Goal: Transaction & Acquisition: Purchase product/service

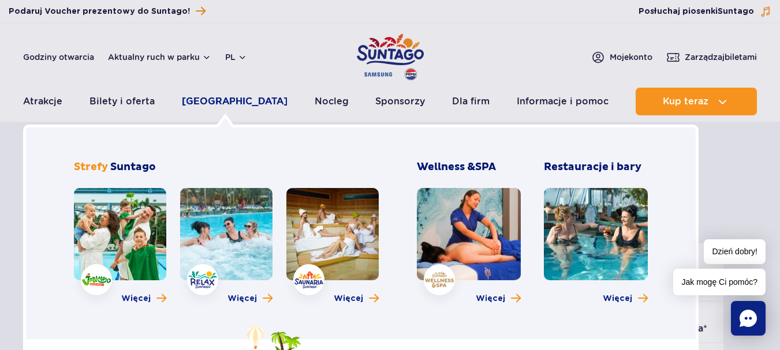
click at [215, 100] on link "[GEOGRAPHIC_DATA]" at bounding box center [235, 102] width 106 height 28
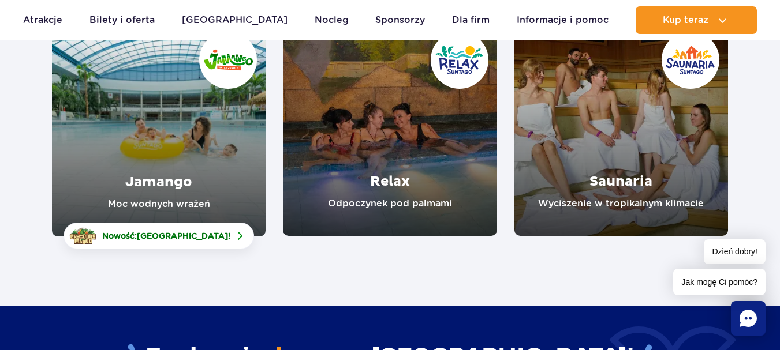
scroll to position [200, 0]
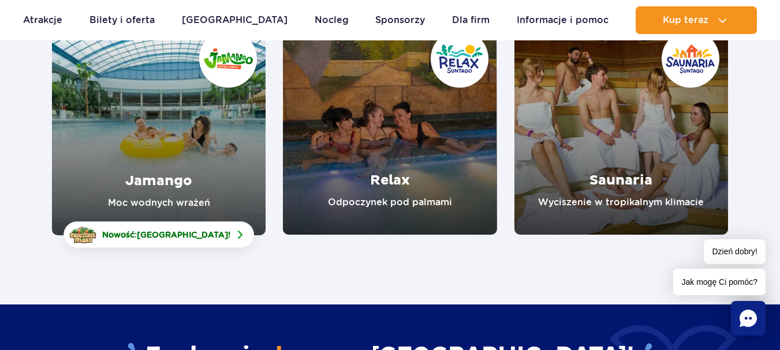
click at [165, 168] on link "Jamango" at bounding box center [159, 128] width 214 height 214
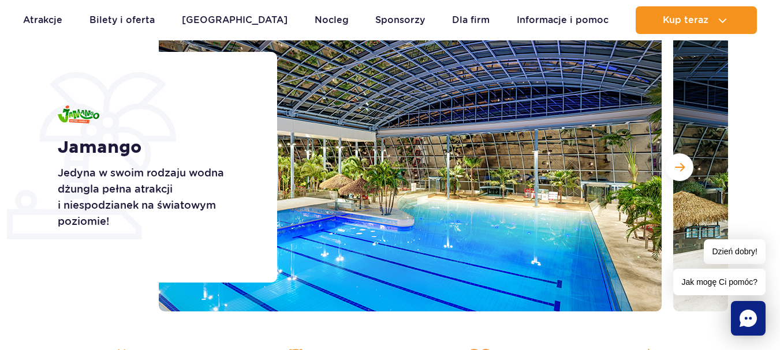
scroll to position [163, 0]
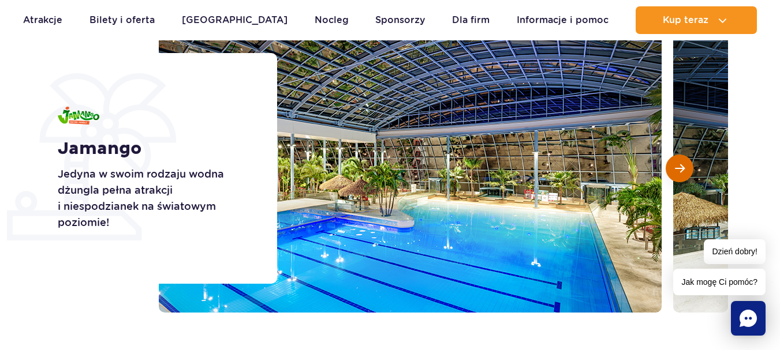
click at [684, 171] on span "Następny slajd" at bounding box center [680, 168] width 10 height 10
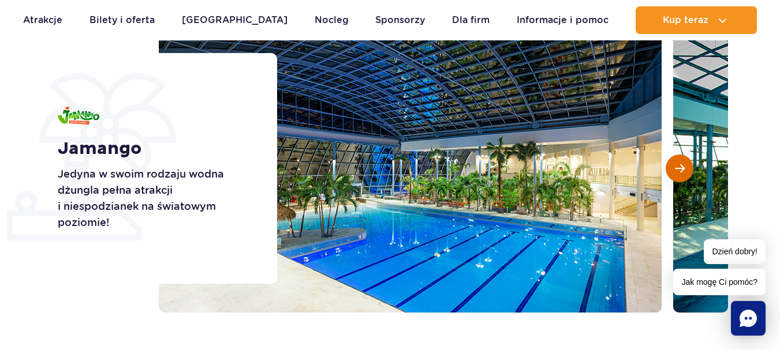
click at [684, 171] on span "Następny slajd" at bounding box center [680, 168] width 10 height 10
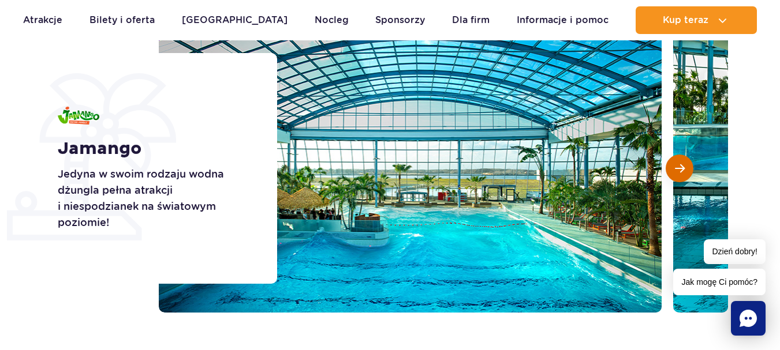
click at [684, 171] on span "Następny slajd" at bounding box center [680, 168] width 10 height 10
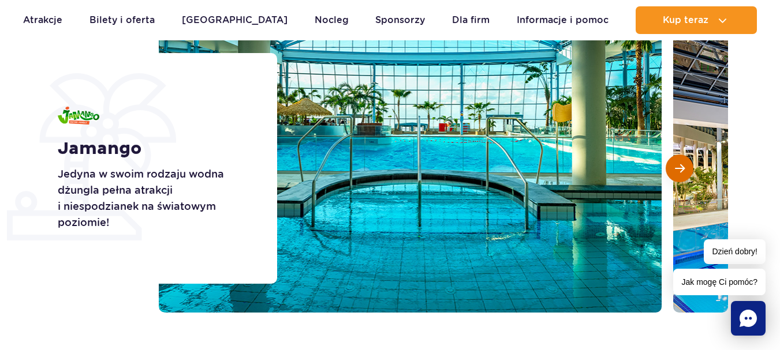
click at [684, 171] on span "Następny slajd" at bounding box center [680, 168] width 10 height 10
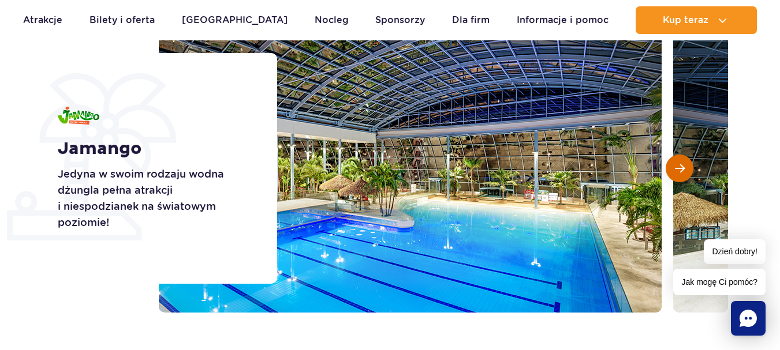
click at [684, 171] on span "Następny slajd" at bounding box center [680, 168] width 10 height 10
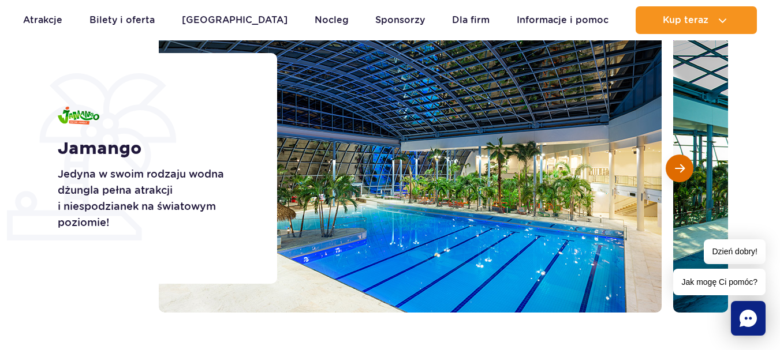
click at [684, 171] on span "Następny slajd" at bounding box center [680, 168] width 10 height 10
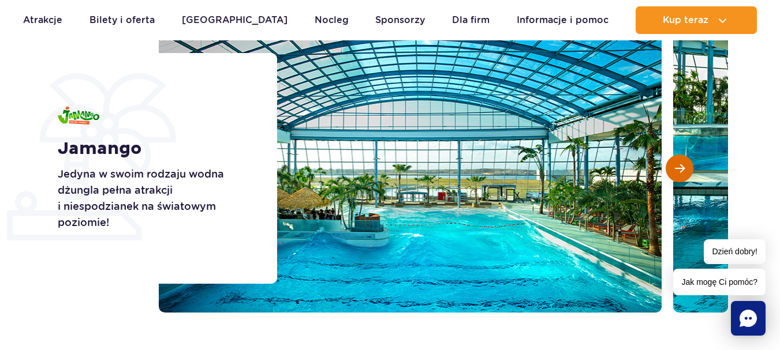
click at [684, 171] on span "Następny slajd" at bounding box center [680, 168] width 10 height 10
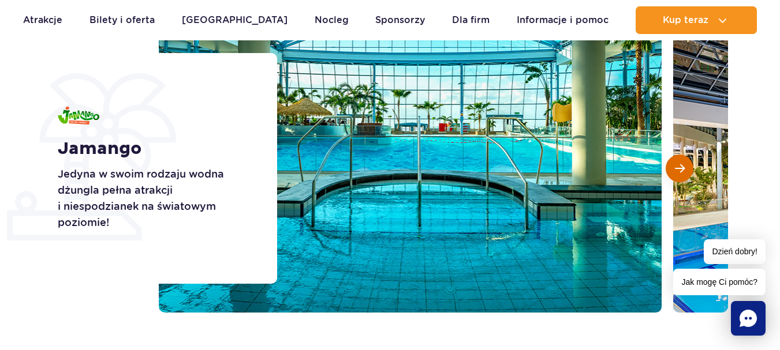
click at [684, 171] on span "Następny slajd" at bounding box center [680, 168] width 10 height 10
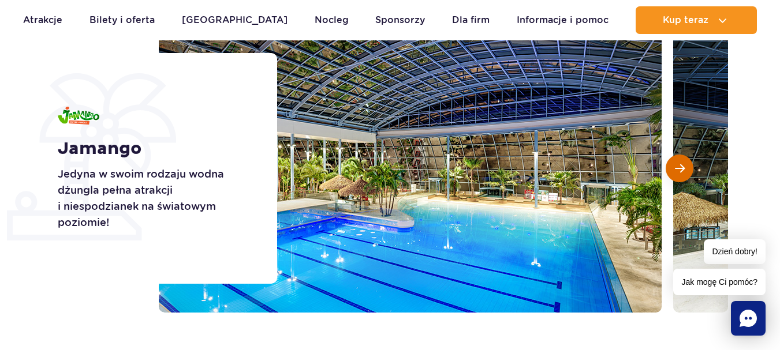
click at [684, 171] on span "Następny slajd" at bounding box center [680, 168] width 10 height 10
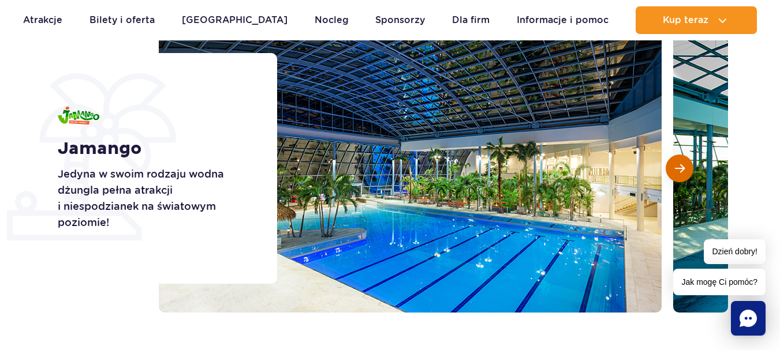
click at [684, 171] on span "Następny slajd" at bounding box center [680, 168] width 10 height 10
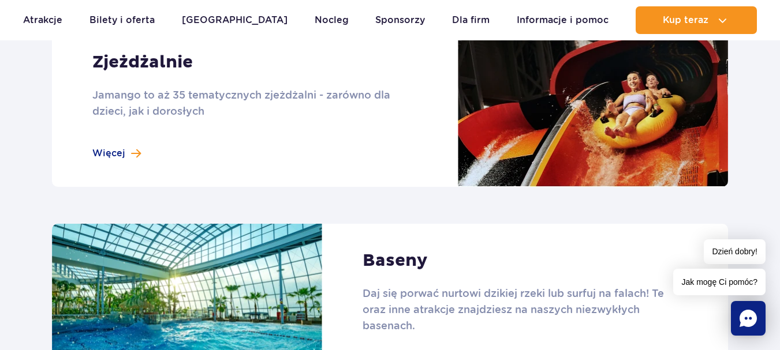
scroll to position [1065, 0]
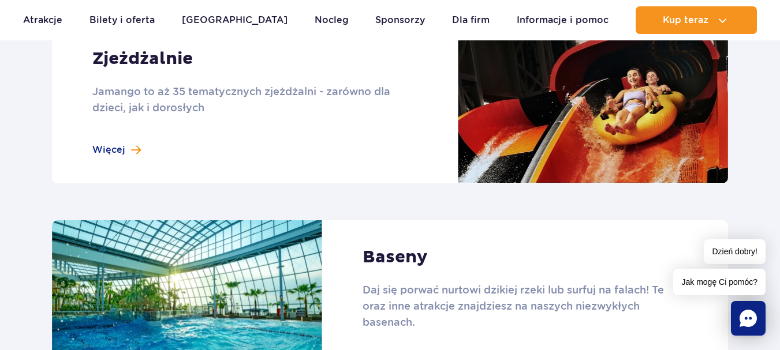
click at [108, 151] on link at bounding box center [390, 103] width 676 height 162
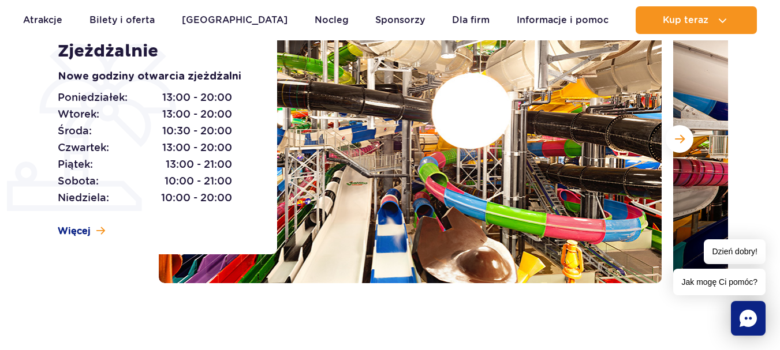
scroll to position [197, 0]
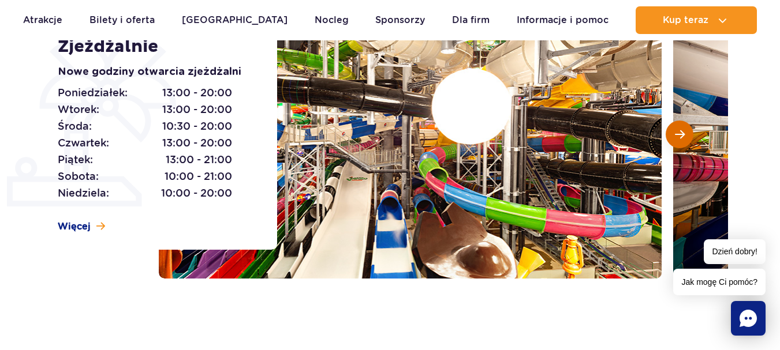
click at [685, 133] on button "Następny slajd" at bounding box center [680, 135] width 28 height 28
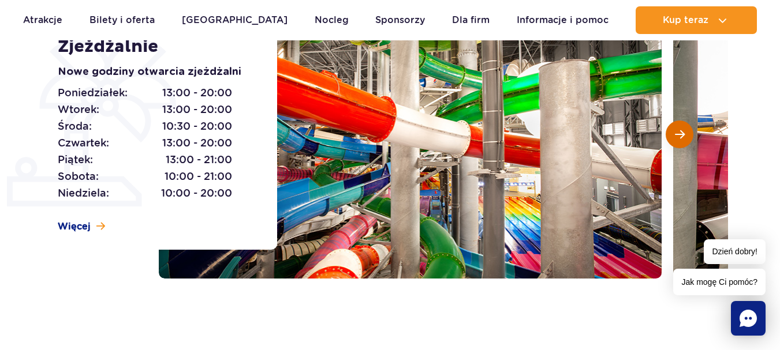
click at [685, 133] on button "Następny slajd" at bounding box center [680, 135] width 28 height 28
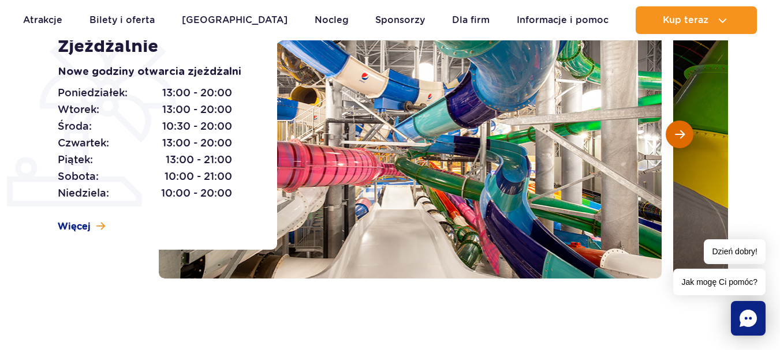
click at [685, 133] on button "Następny slajd" at bounding box center [680, 135] width 28 height 28
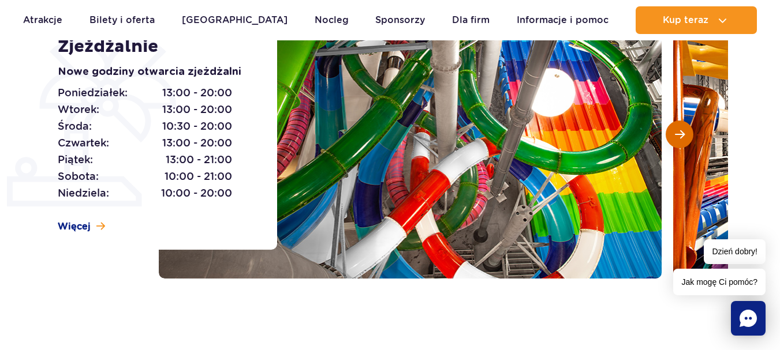
click at [685, 133] on button "Następny slajd" at bounding box center [680, 135] width 28 height 28
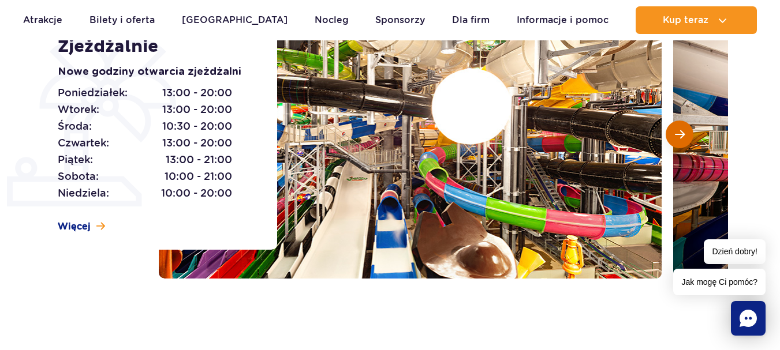
click at [685, 133] on button "Następny slajd" at bounding box center [680, 135] width 28 height 28
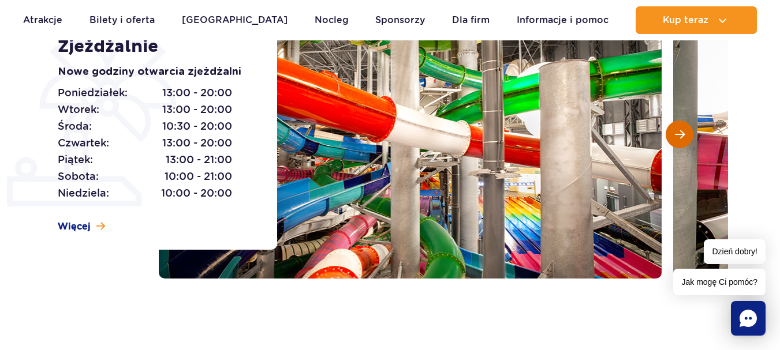
click at [685, 133] on button "Następny slajd" at bounding box center [680, 135] width 28 height 28
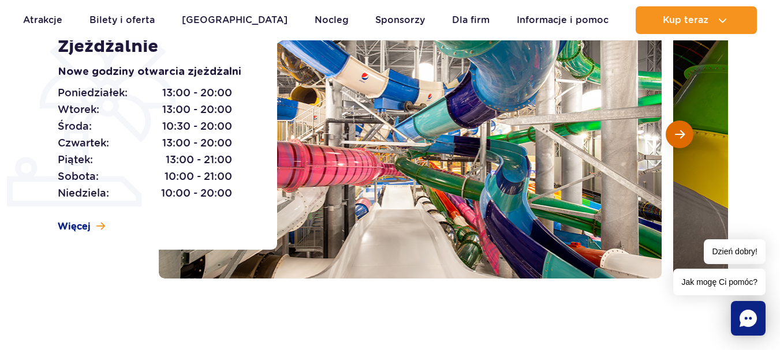
click at [685, 133] on button "Następny slajd" at bounding box center [680, 135] width 28 height 28
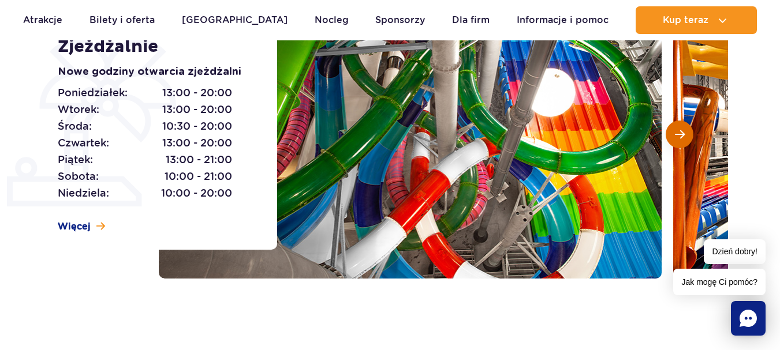
click at [685, 133] on button "Następny slajd" at bounding box center [680, 135] width 28 height 28
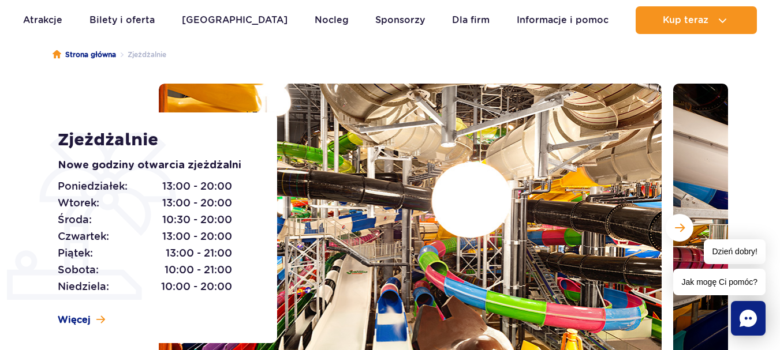
scroll to position [0, 0]
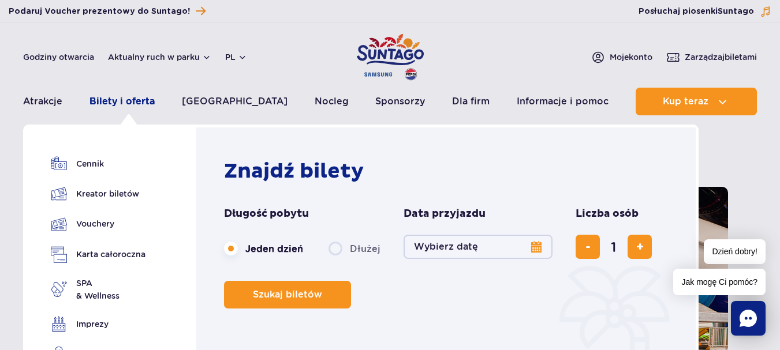
click at [114, 102] on link "Bilety i oferta" at bounding box center [121, 102] width 65 height 28
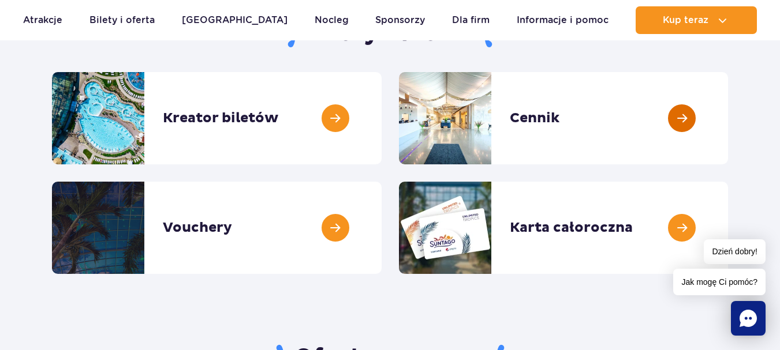
scroll to position [144, 0]
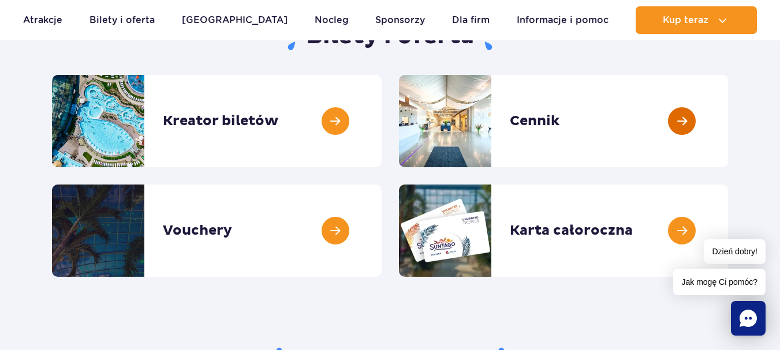
click at [728, 126] on link at bounding box center [728, 121] width 0 height 92
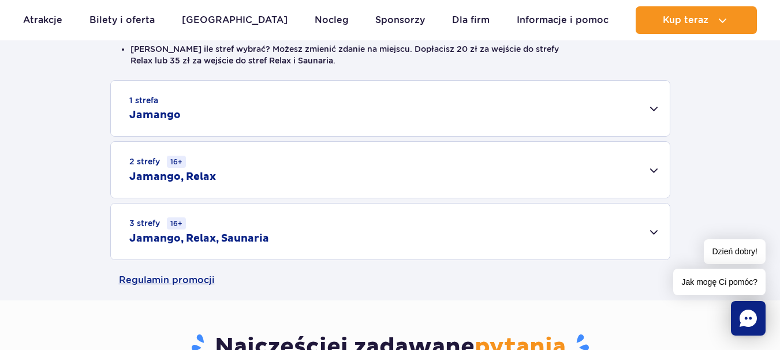
scroll to position [346, 0]
click at [652, 107] on div "1 strefa Jamango" at bounding box center [390, 108] width 559 height 55
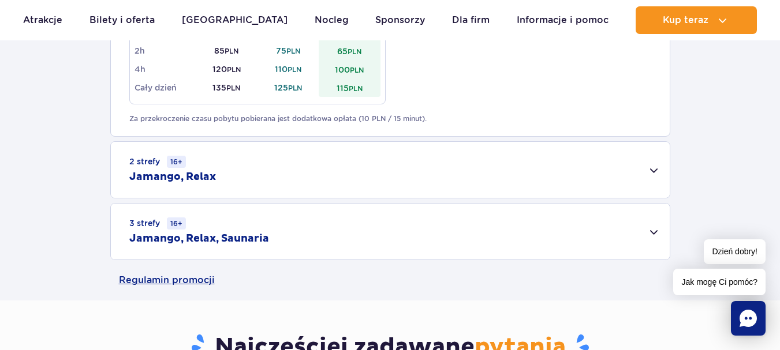
scroll to position [768, 0]
click at [659, 166] on div "2 strefy 16+ Jamango, Relax" at bounding box center [390, 169] width 559 height 56
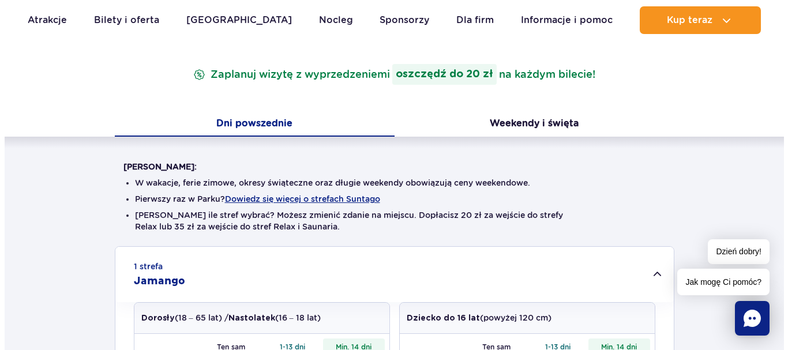
scroll to position [162, 0]
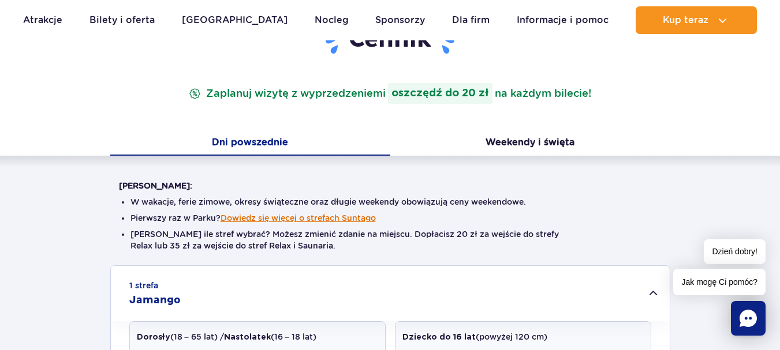
click at [333, 219] on button "Dowiedz się więcej o strefach Suntago" at bounding box center [297, 218] width 155 height 9
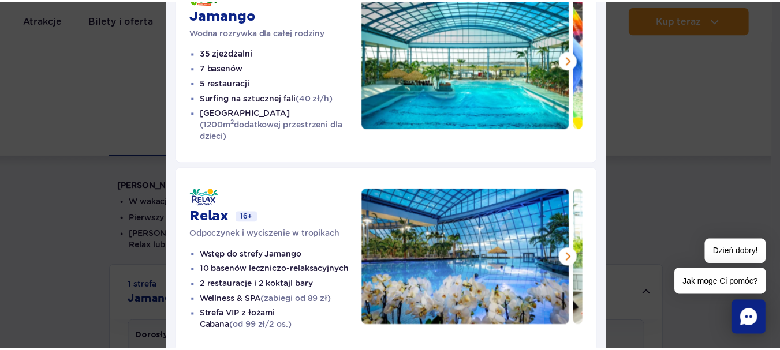
scroll to position [0, 0]
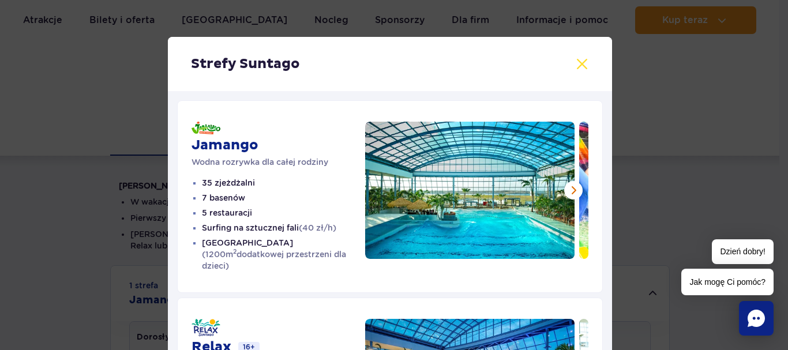
click at [577, 63] on button at bounding box center [582, 64] width 14 height 14
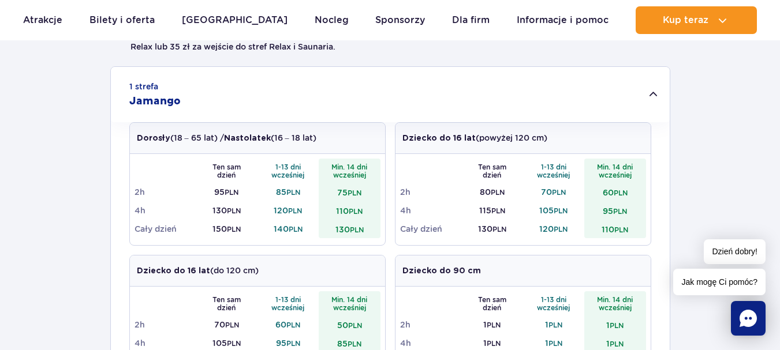
scroll to position [361, 0]
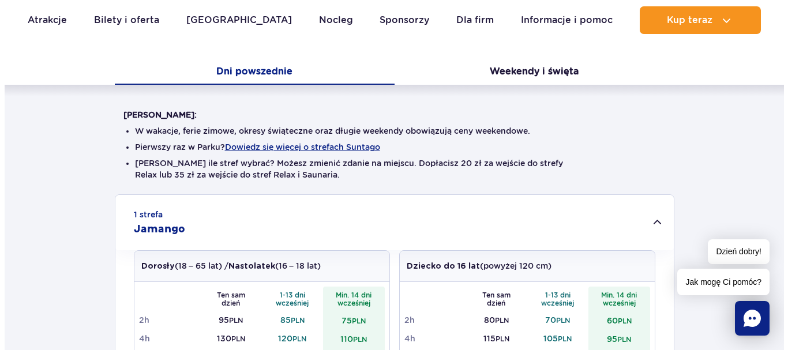
scroll to position [231, 0]
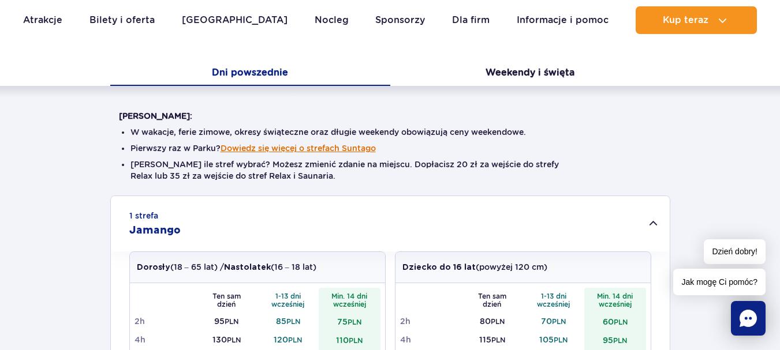
click at [331, 149] on button "Dowiedz się więcej o strefach Suntago" at bounding box center [297, 148] width 155 height 9
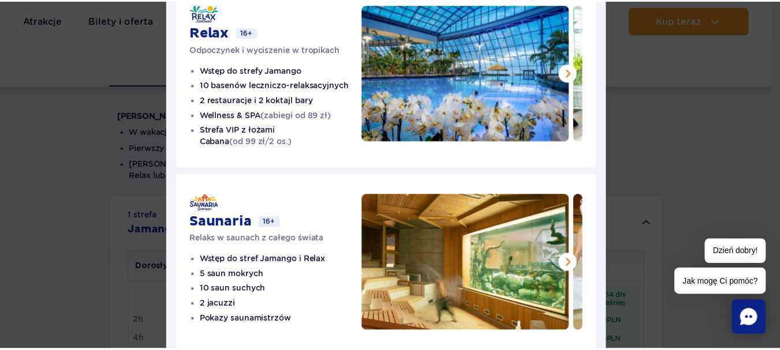
scroll to position [0, 0]
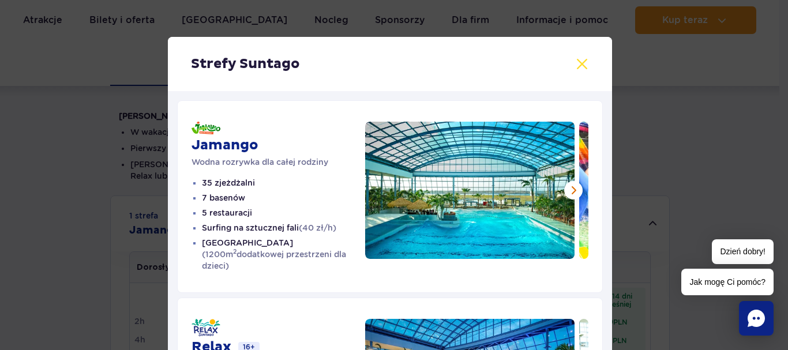
click at [578, 63] on button at bounding box center [582, 64] width 14 height 14
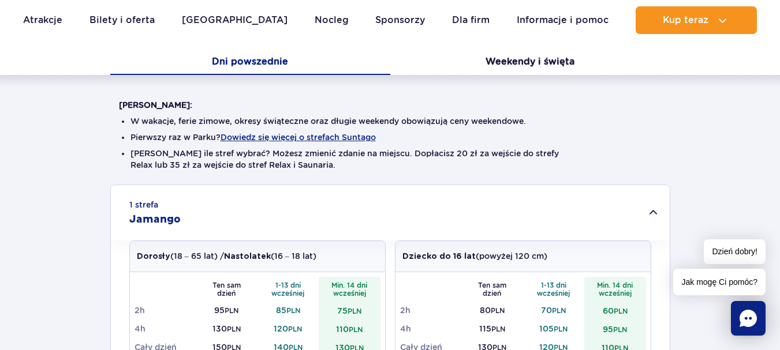
scroll to position [242, 0]
click at [528, 59] on button "Weekendy i święta" at bounding box center [530, 63] width 280 height 24
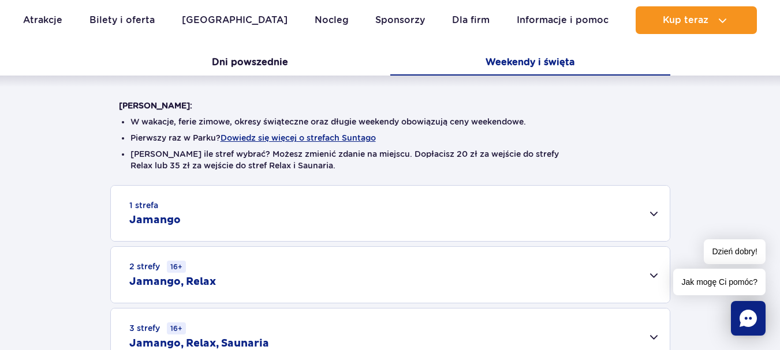
click at [656, 210] on div "1 strefa Jamango" at bounding box center [390, 213] width 559 height 55
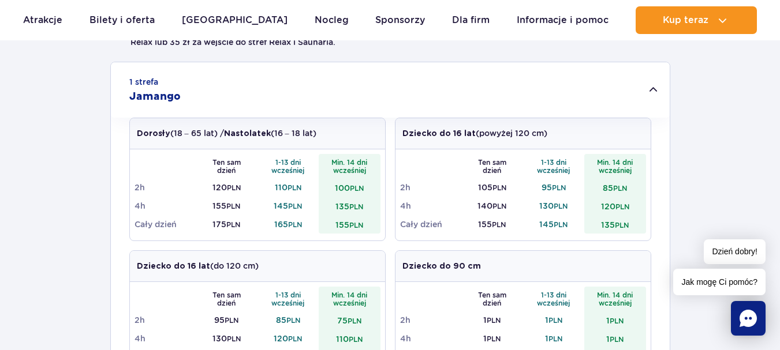
scroll to position [386, 0]
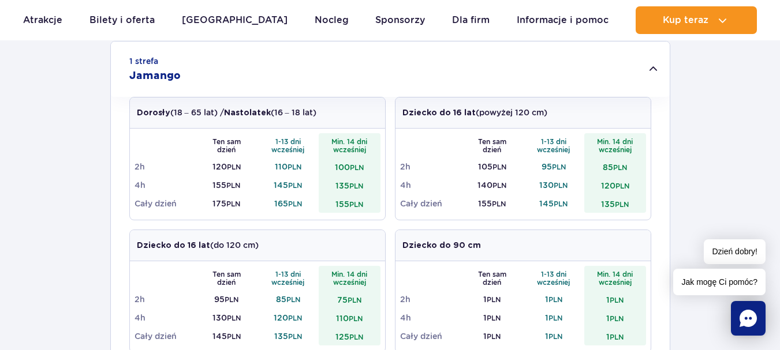
click at [61, 171] on div "1 strefa Jamango Dorosły (18 – 65 lat) / Nastolatek (16 – 18 lat) Ten sam dzień…" at bounding box center [390, 341] width 780 height 601
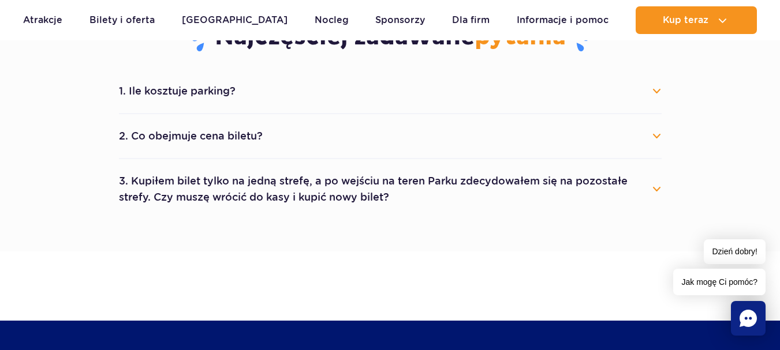
scroll to position [1078, 0]
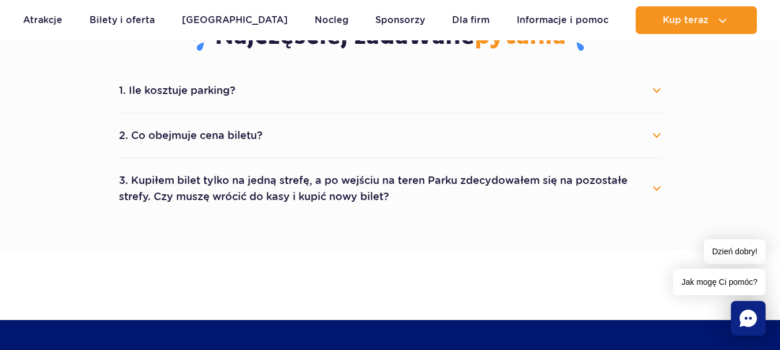
click at [653, 90] on button "1. Ile kosztuje parking?" at bounding box center [390, 90] width 543 height 25
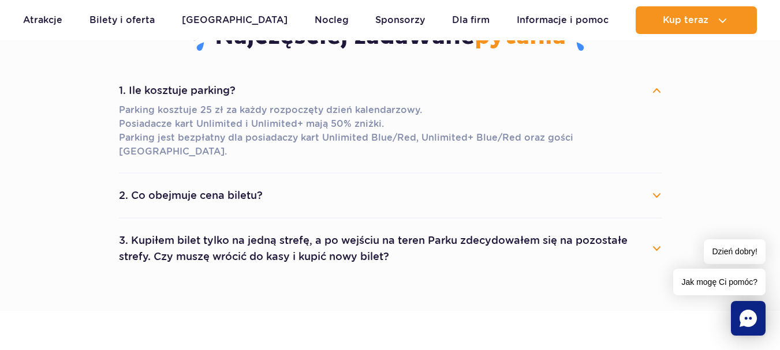
click at [653, 183] on button "2. Co obejmuje cena biletu?" at bounding box center [390, 195] width 543 height 25
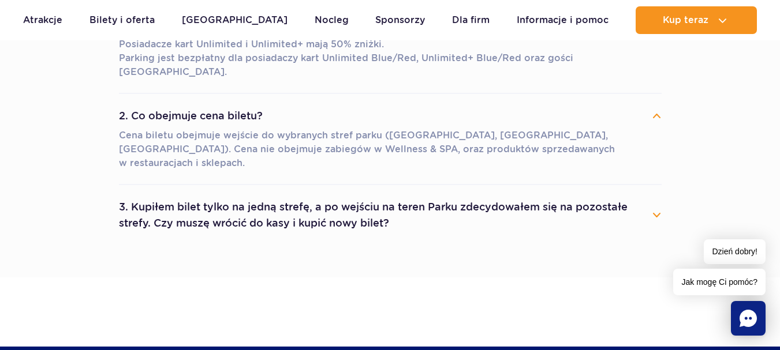
scroll to position [1160, 0]
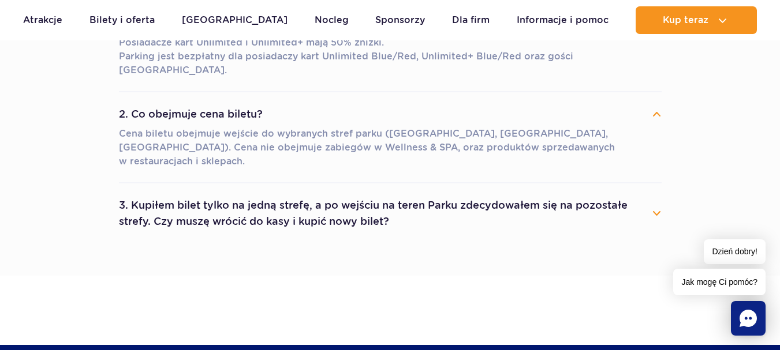
click at [657, 193] on button "3. Kupiłem bilet tylko na jedną strefę, a po wejściu na teren Parku zdecydowałe…" at bounding box center [390, 214] width 543 height 42
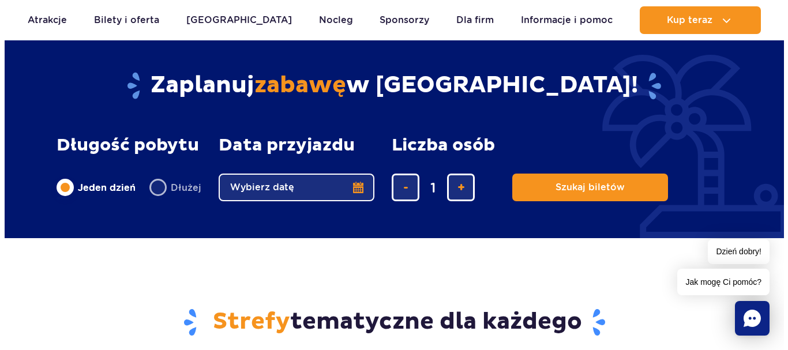
scroll to position [1502, 0]
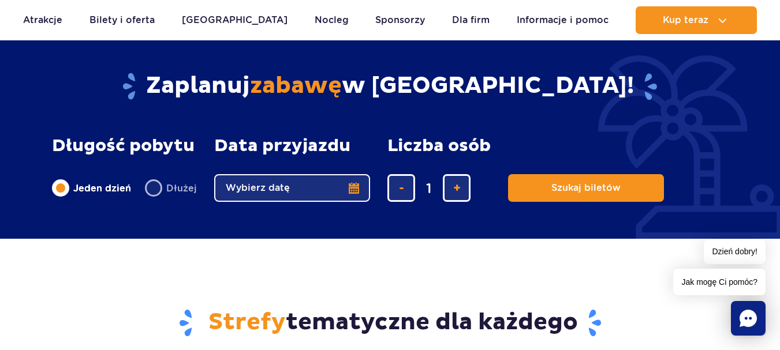
click at [353, 174] on button "Wybierz datę" at bounding box center [292, 188] width 156 height 28
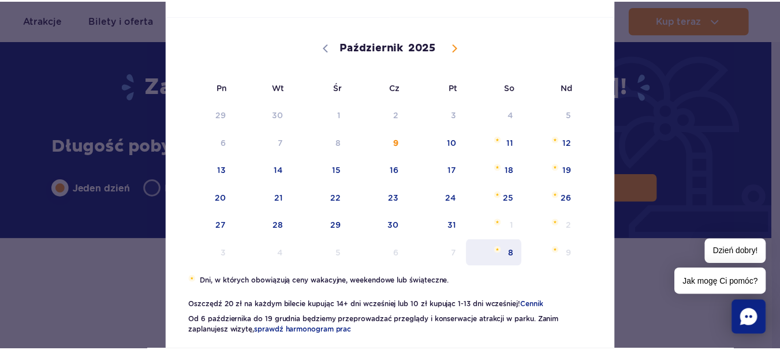
scroll to position [120, 0]
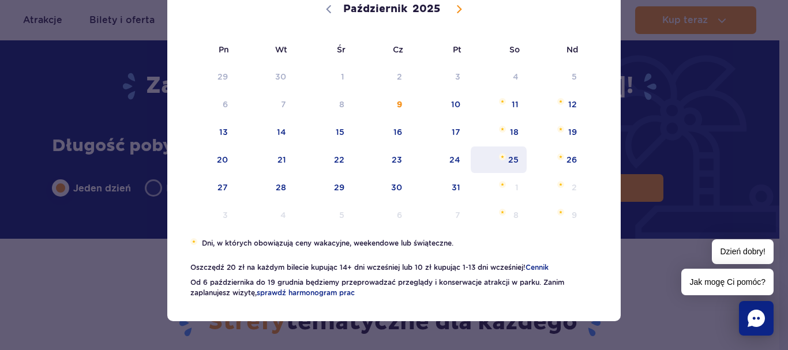
click at [507, 160] on span "25" at bounding box center [499, 160] width 58 height 27
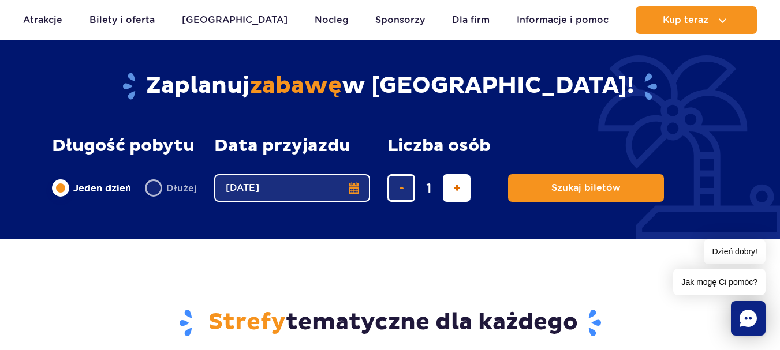
click at [457, 188] on span "dodaj bilet" at bounding box center [457, 188] width 8 height 0
type input "4"
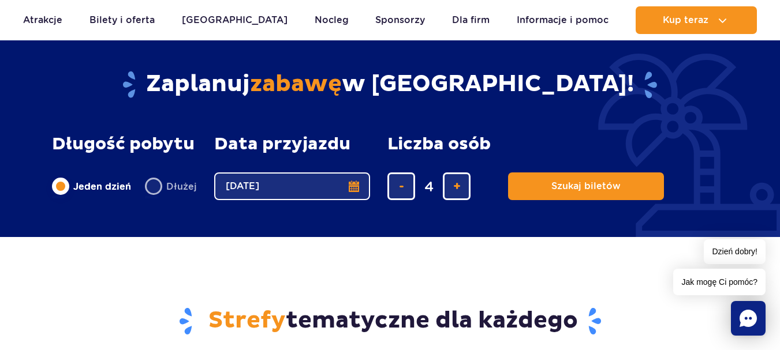
scroll to position [1502, 0]
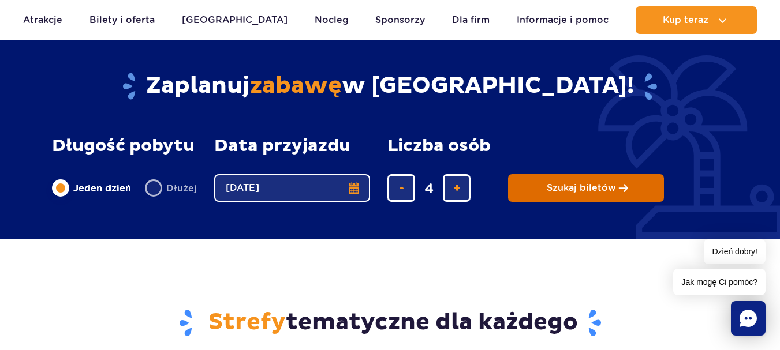
click at [582, 174] on button "Szukaj biletów" at bounding box center [586, 188] width 156 height 28
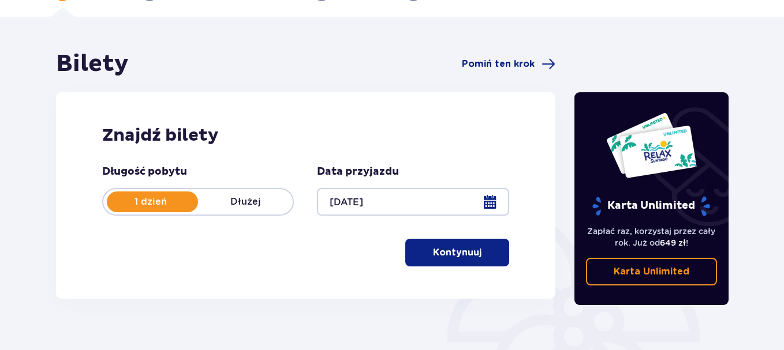
click at [465, 251] on p "Kontynuuj" at bounding box center [457, 252] width 48 height 13
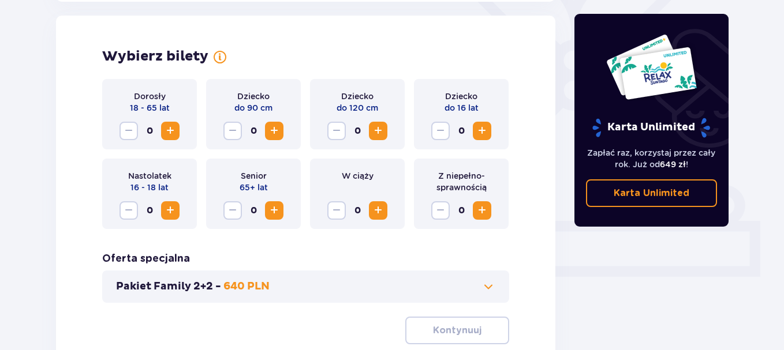
scroll to position [321, 0]
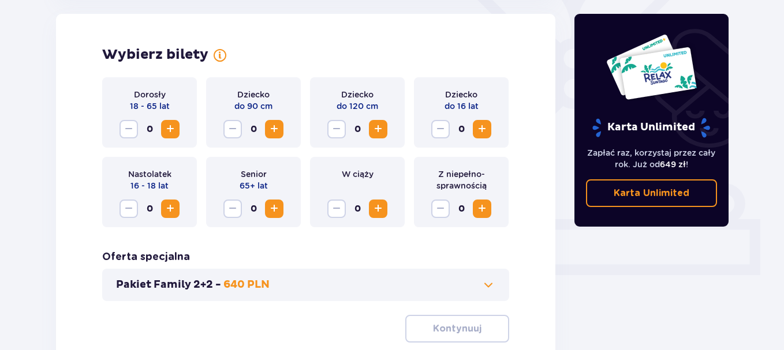
click at [168, 132] on span "Zwiększ" at bounding box center [170, 129] width 14 height 14
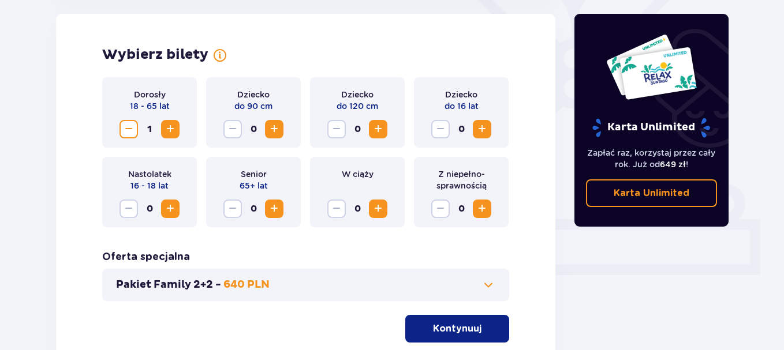
click at [168, 132] on span "Zwiększ" at bounding box center [170, 129] width 14 height 14
click at [128, 130] on span "Zmniejsz" at bounding box center [129, 129] width 14 height 14
click at [167, 209] on span "Zwiększ" at bounding box center [170, 209] width 14 height 14
click at [478, 125] on span "Zwiększ" at bounding box center [482, 129] width 14 height 14
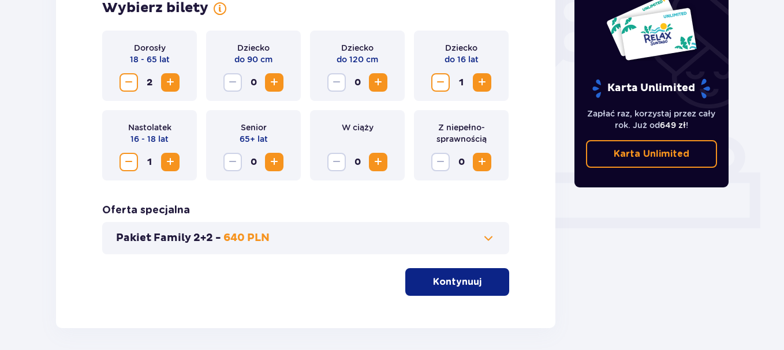
scroll to position [369, 0]
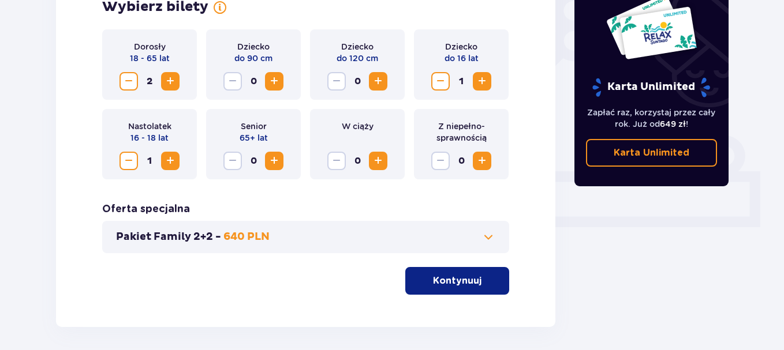
click at [488, 237] on span at bounding box center [488, 237] width 14 height 14
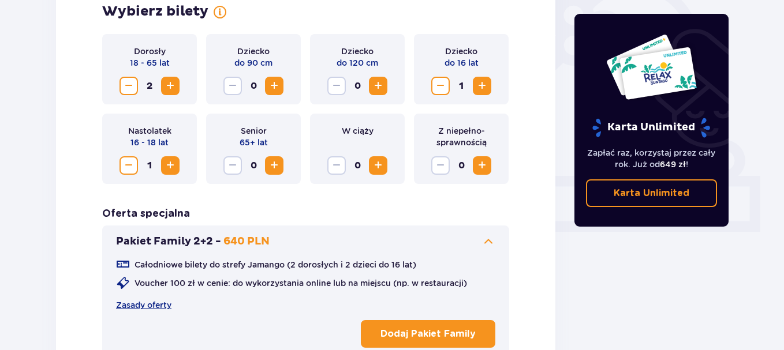
scroll to position [364, 0]
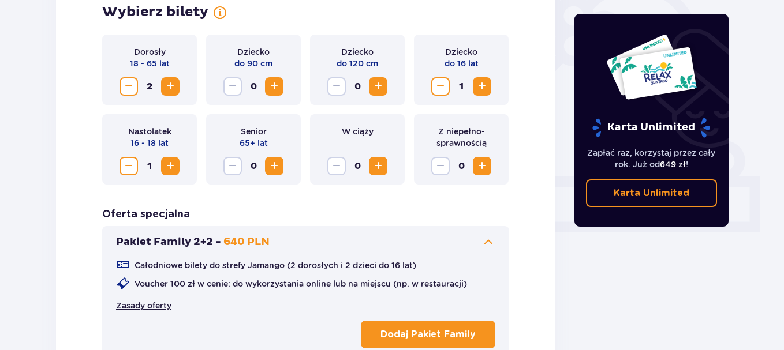
click at [144, 309] on link "Zasady oferty" at bounding box center [143, 306] width 55 height 12
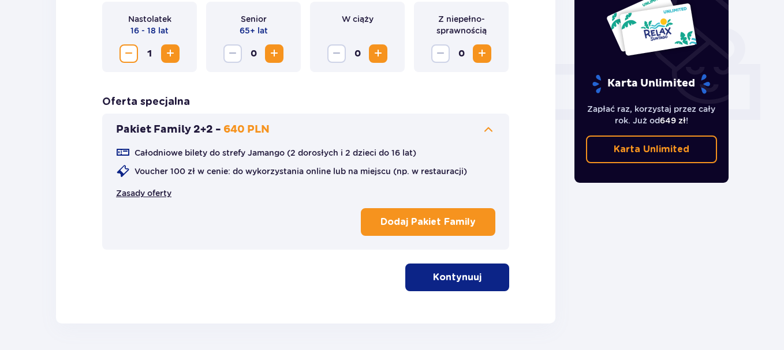
scroll to position [477, 0]
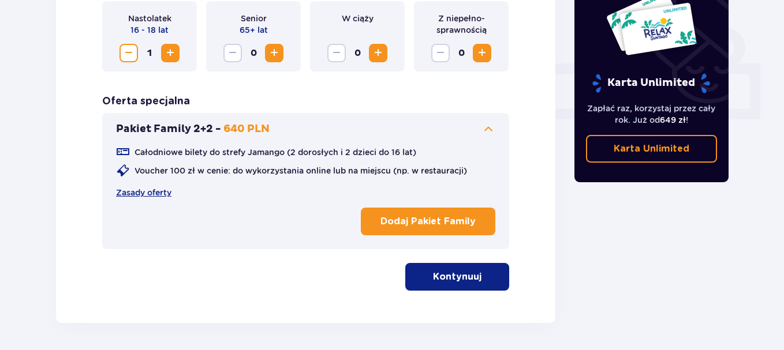
click at [444, 281] on p "Kontynuuj" at bounding box center [457, 277] width 48 height 13
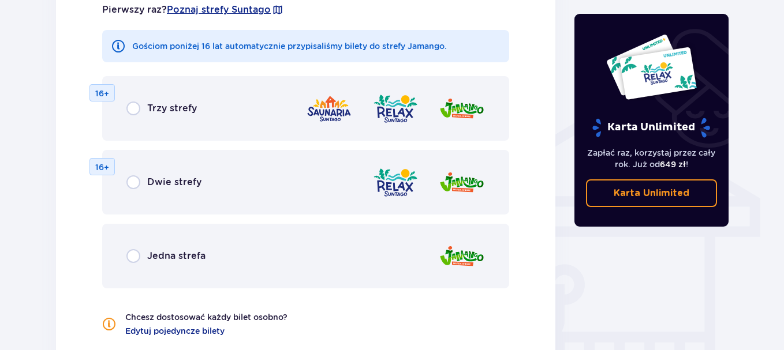
scroll to position [833, 0]
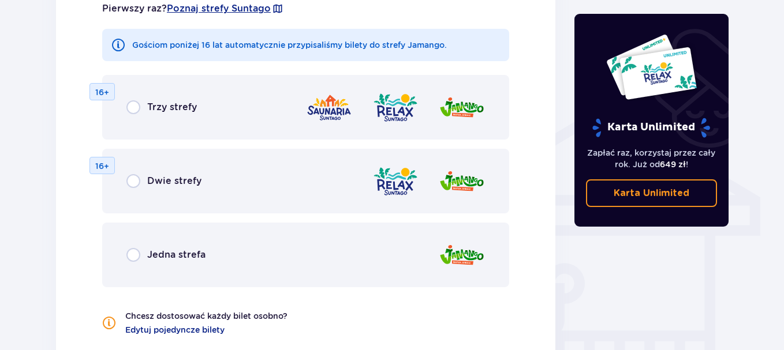
click at [173, 254] on span "Jedna strefa" at bounding box center [176, 255] width 58 height 13
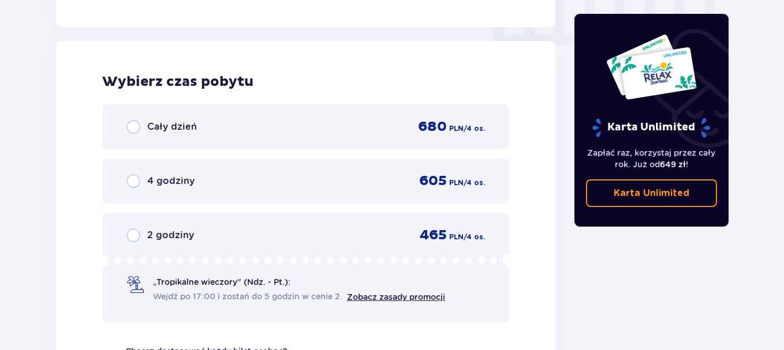
scroll to position [1188, 0]
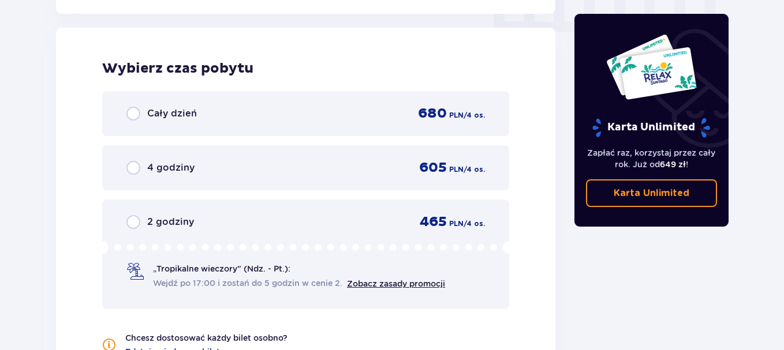
click at [159, 113] on span "Cały dzień" at bounding box center [172, 113] width 50 height 13
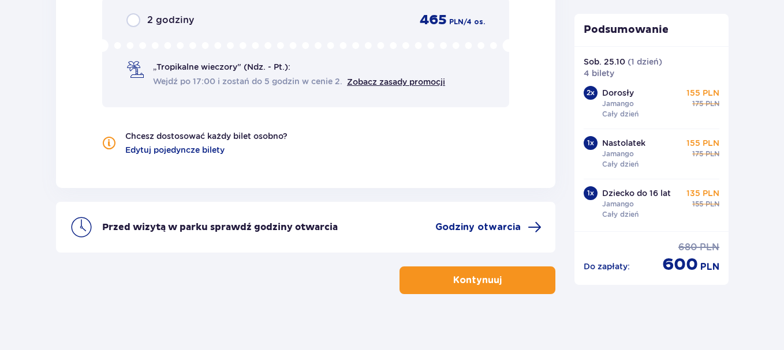
scroll to position [1391, 0]
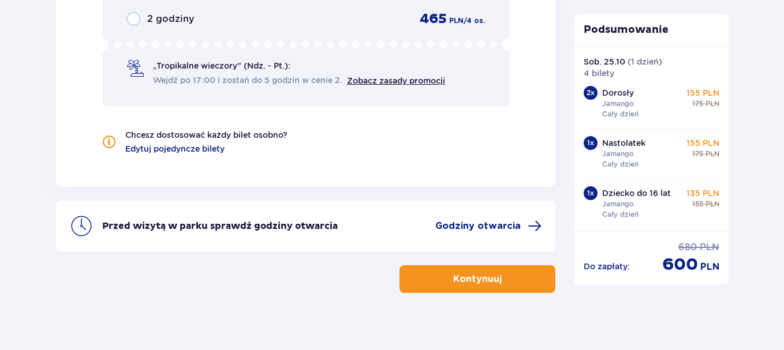
click at [492, 279] on button "Kontynuuj" at bounding box center [477, 280] width 156 height 28
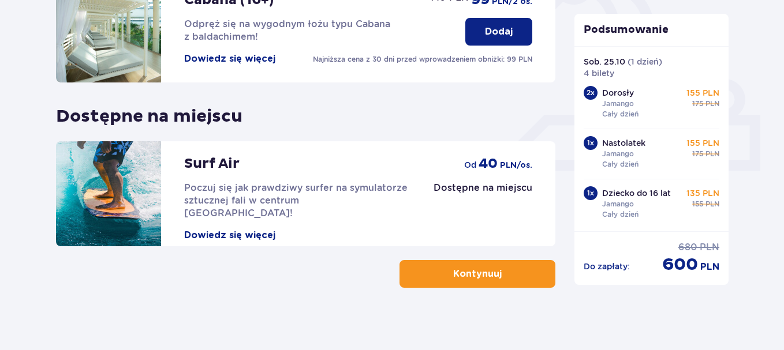
scroll to position [432, 0]
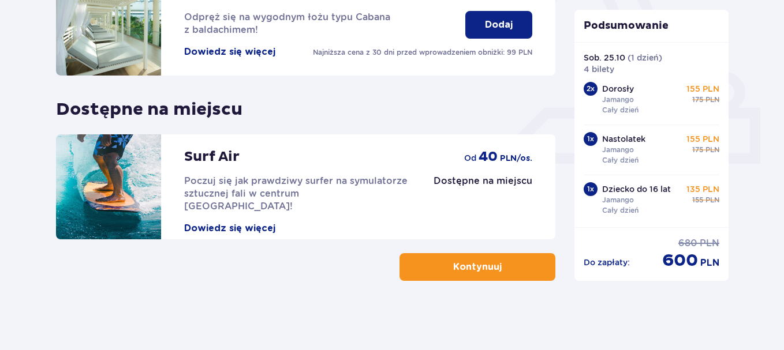
click at [486, 271] on p "Kontynuuj" at bounding box center [477, 267] width 48 height 13
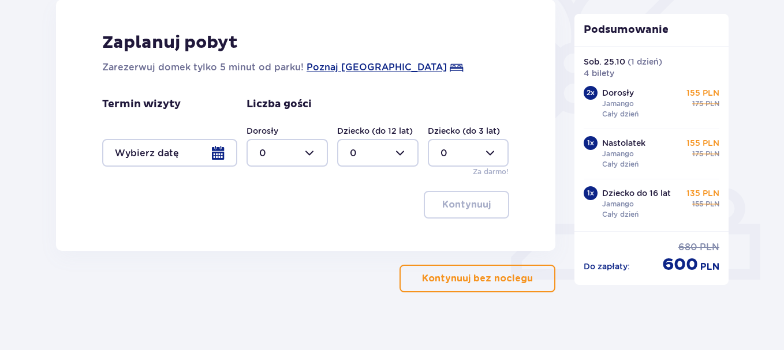
scroll to position [328, 0]
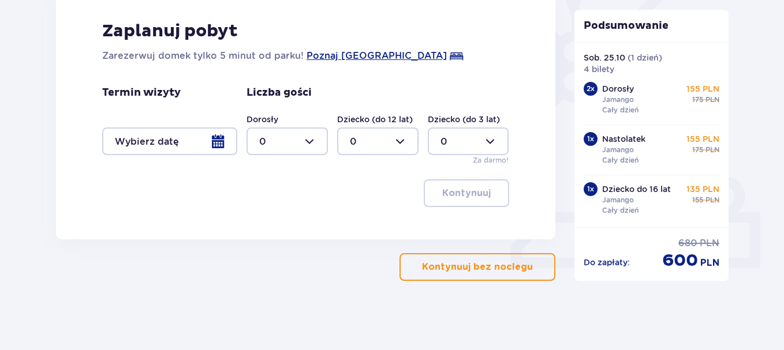
click at [478, 264] on p "Kontynuuj bez noclegu" at bounding box center [477, 267] width 111 height 13
